Goal: Find specific page/section: Find specific page/section

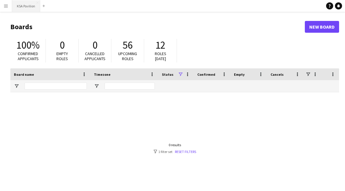
click at [18, 6] on button "KSA Pavilion Close" at bounding box center [26, 6] width 28 height 12
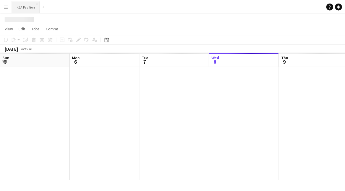
scroll to position [0, 141]
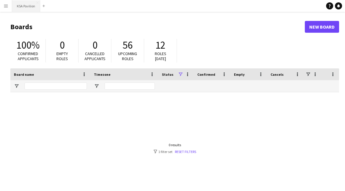
click at [31, 4] on button "KSA Pavilion Close" at bounding box center [26, 6] width 28 height 12
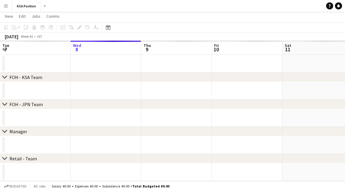
scroll to position [11, 0]
